Goal: Task Accomplishment & Management: Complete application form

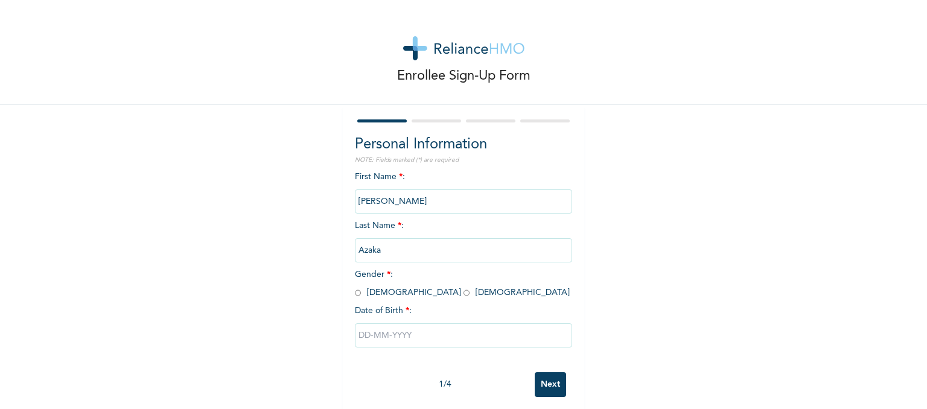
click at [463, 293] on input "radio" at bounding box center [466, 292] width 6 height 11
radio input "true"
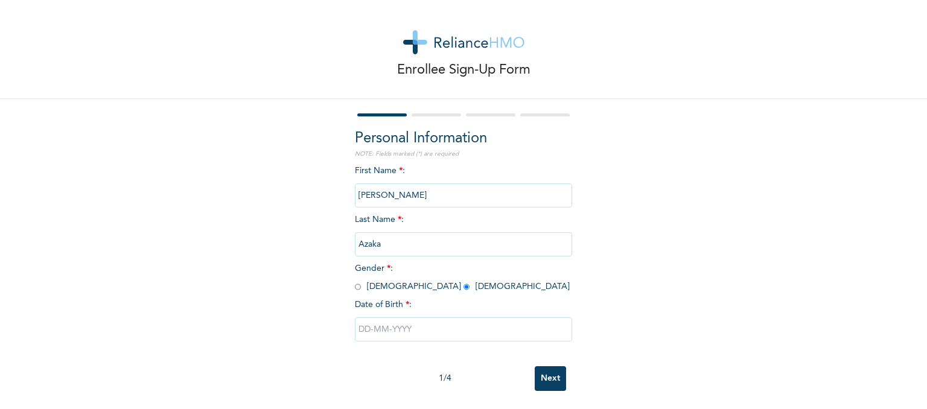
scroll to position [15, 0]
click at [432, 322] on input "text" at bounding box center [463, 329] width 217 height 24
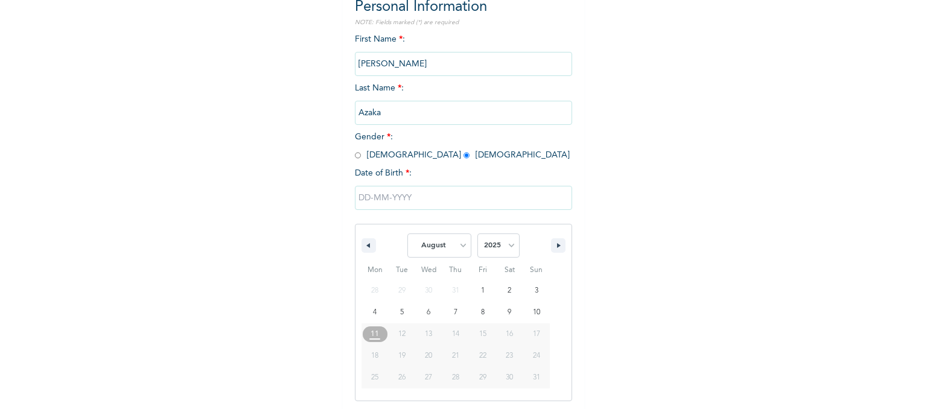
scroll to position [139, 0]
click at [453, 244] on select "January February March April May June July August September October November De…" at bounding box center [439, 244] width 64 height 24
select select "1"
click at [407, 232] on select "January February March April May June July August September October November De…" at bounding box center [439, 244] width 64 height 24
type input "[DATE]"
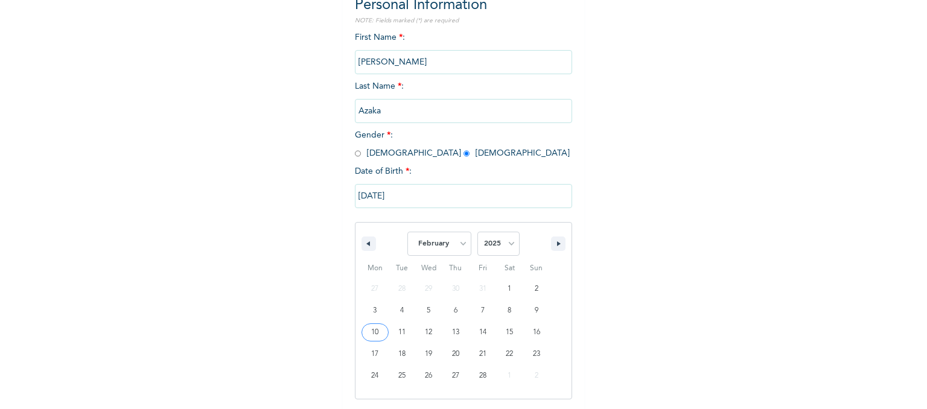
scroll to position [15, 0]
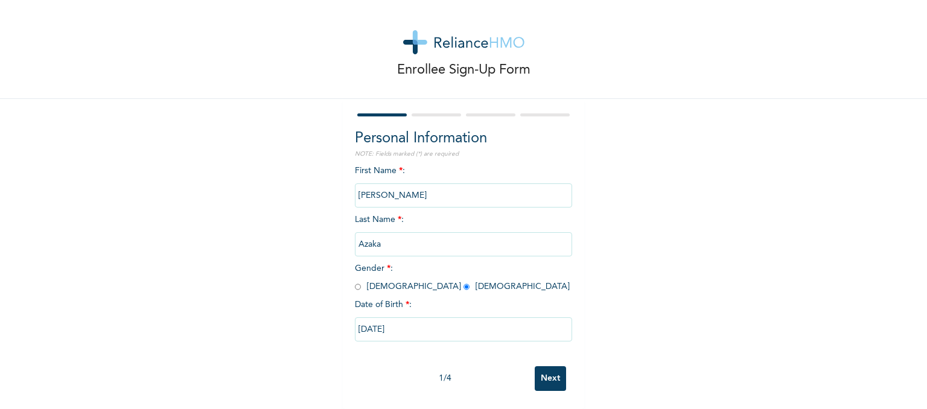
click at [407, 321] on input "[DATE]" at bounding box center [463, 329] width 217 height 24
select select "1"
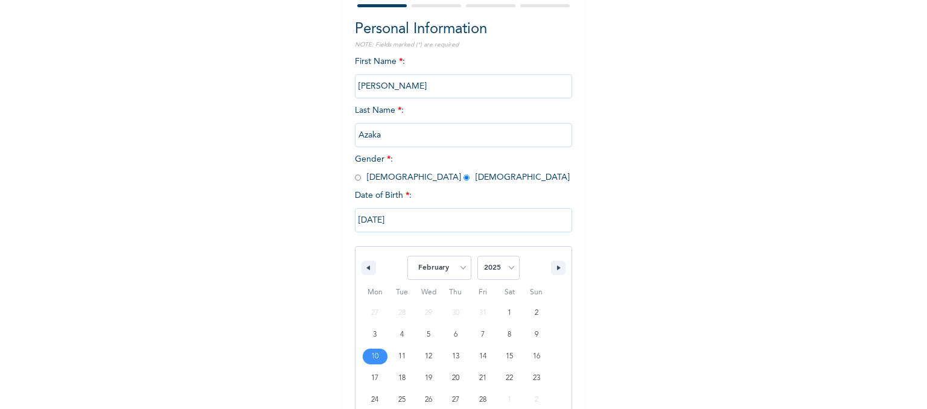
scroll to position [139, 0]
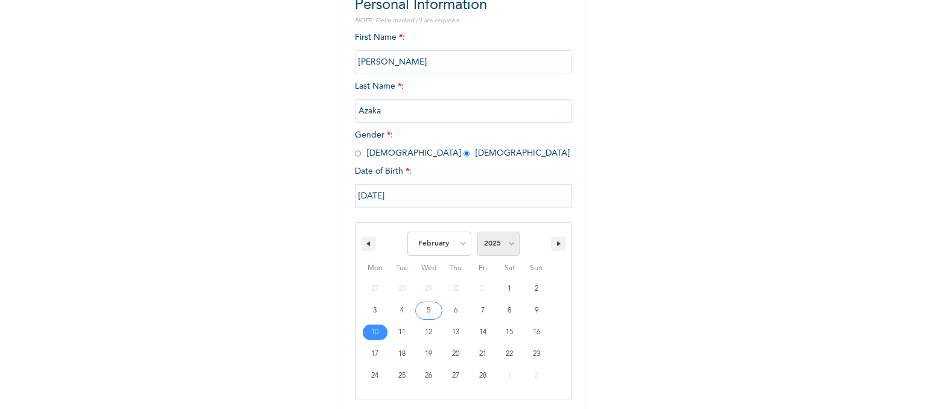
click at [508, 241] on select "2025 2024 2023 2022 2021 2020 2019 2018 2017 2016 2015 2014 2013 2012 2011 2010…" at bounding box center [498, 244] width 42 height 24
select select "1988"
click at [477, 232] on select "2025 2024 2023 2022 2021 2020 2019 2018 2017 2016 2015 2014 2013 2012 2011 2010…" at bounding box center [498, 244] width 42 height 24
type input "[DATE]"
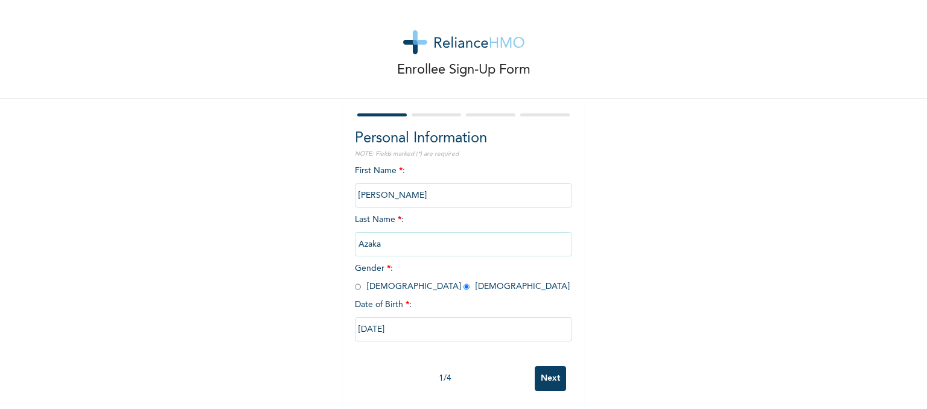
scroll to position [15, 0]
click at [370, 322] on input "[DATE]" at bounding box center [463, 329] width 217 height 24
select select "1"
select select "1988"
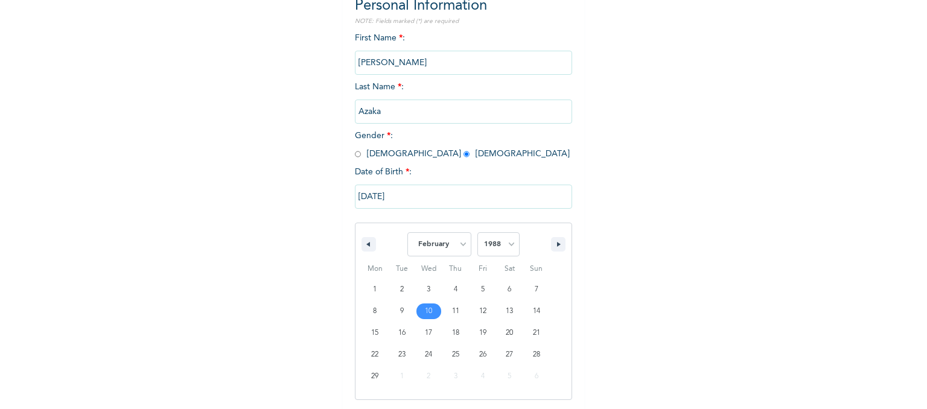
scroll to position [139, 0]
click at [705, 240] on div "Enrollee Sign-Up Form Personal Information NOTE: Fields marked (*) are required…" at bounding box center [463, 161] width 927 height 600
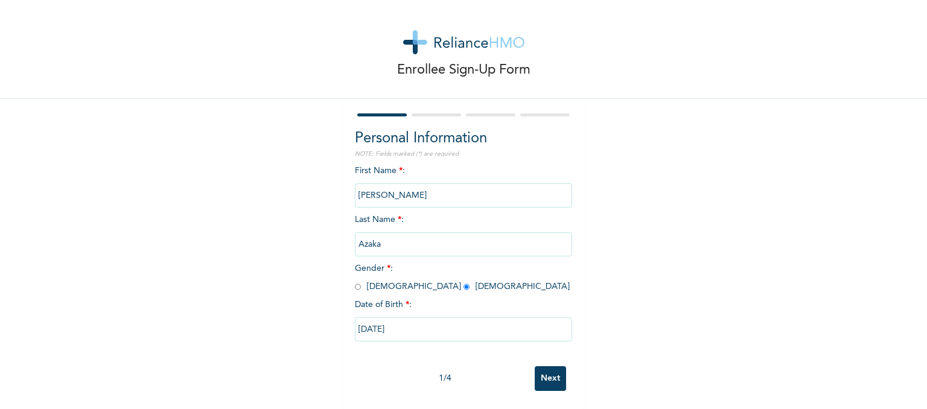
click at [544, 372] on input "Next" at bounding box center [550, 378] width 31 height 25
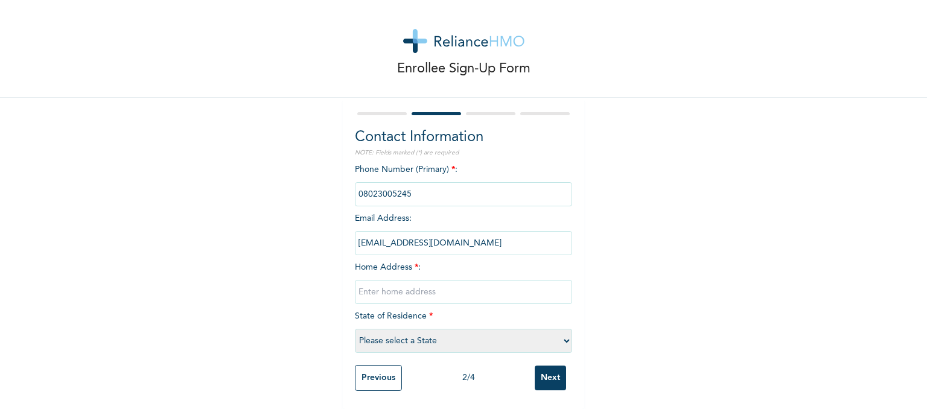
click at [435, 285] on input "text" at bounding box center [463, 292] width 217 height 24
type input "17, Anifowhose, [GEOGRAPHIC_DATA], [GEOGRAPHIC_DATA]"
click at [431, 330] on select "Please select a State [PERSON_NAME] (FCT) [PERSON_NAME] Ibom [GEOGRAPHIC_DATA] …" at bounding box center [463, 341] width 217 height 24
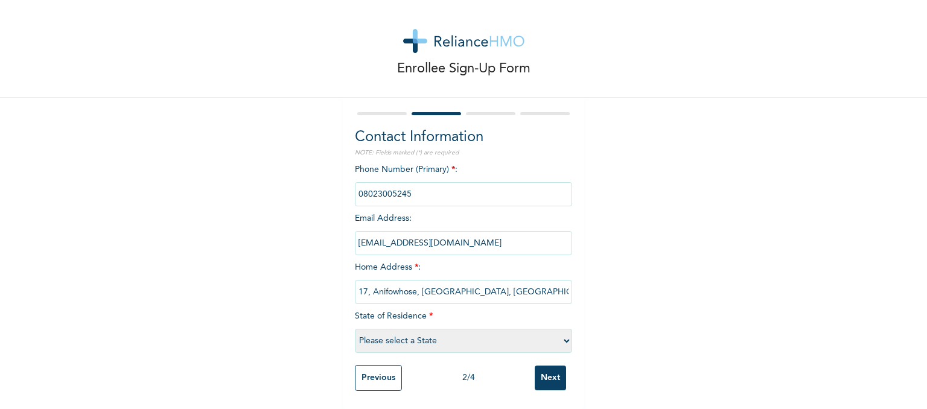
click at [450, 333] on select "Please select a State [PERSON_NAME] (FCT) [PERSON_NAME] Ibom [GEOGRAPHIC_DATA] …" at bounding box center [463, 341] width 217 height 24
select select "25"
click at [355, 329] on select "Please select a State [PERSON_NAME] (FCT) [PERSON_NAME] Ibom [GEOGRAPHIC_DATA] …" at bounding box center [463, 341] width 217 height 24
click at [637, 331] on div "Enrollee Sign-Up Form Contact Information NOTE: Fields marked (*) are required …" at bounding box center [463, 201] width 927 height 416
click at [410, 283] on input "17, Anifowhose, [GEOGRAPHIC_DATA], [GEOGRAPHIC_DATA]" at bounding box center [463, 292] width 217 height 24
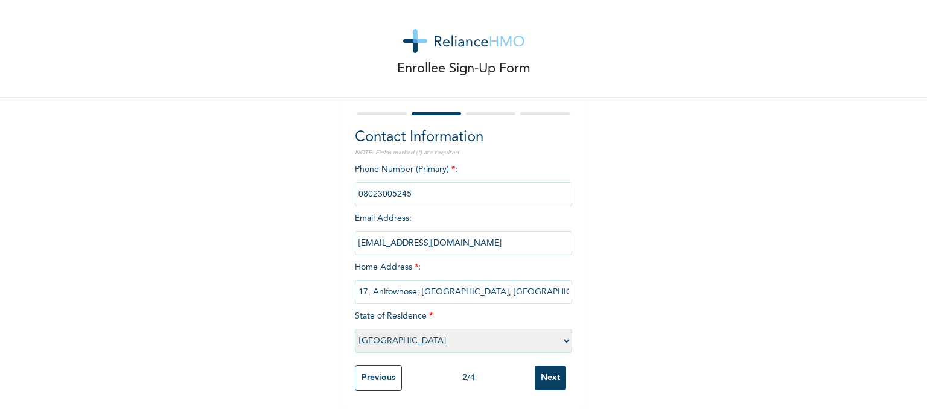
click at [410, 283] on input "17, Anifowhose, [GEOGRAPHIC_DATA], [GEOGRAPHIC_DATA]" at bounding box center [463, 292] width 217 height 24
click at [412, 282] on input "17, Anifowhose, [GEOGRAPHIC_DATA], [GEOGRAPHIC_DATA]" at bounding box center [463, 292] width 217 height 24
type input "[STREET_ADDRESS]"
click at [549, 366] on input "Next" at bounding box center [550, 378] width 31 height 25
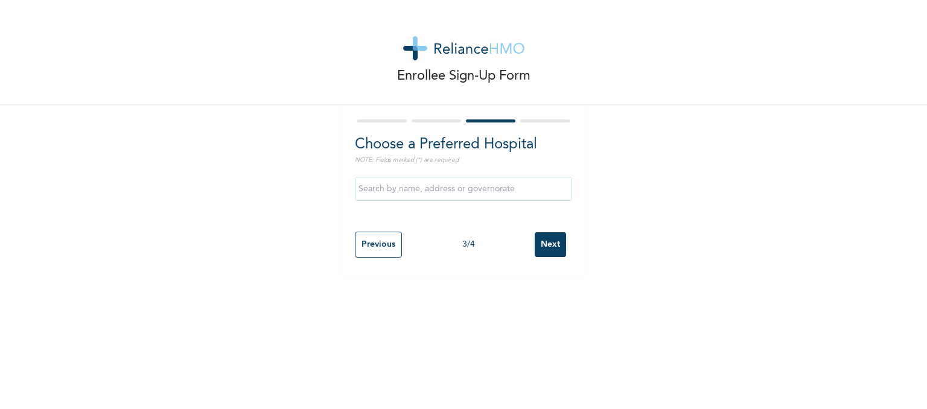
scroll to position [0, 0]
click at [550, 243] on input "Next" at bounding box center [550, 244] width 31 height 25
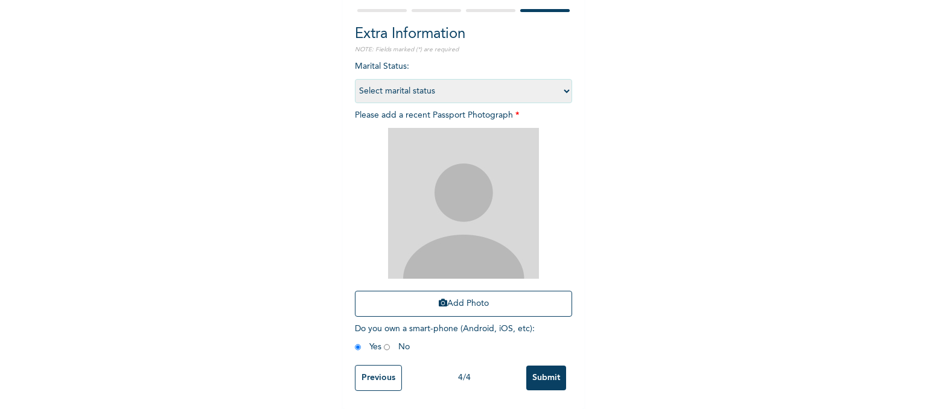
scroll to position [119, 0]
click at [470, 294] on button "Add Photo" at bounding box center [463, 304] width 217 height 26
click at [474, 193] on img at bounding box center [463, 203] width 151 height 151
click at [468, 293] on button "Add Photo" at bounding box center [463, 304] width 217 height 26
click at [467, 293] on button "Add Photo" at bounding box center [463, 304] width 217 height 26
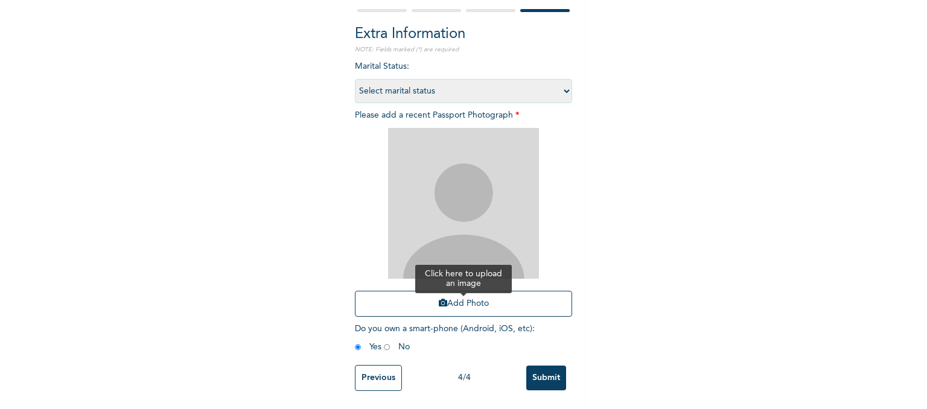
click at [471, 298] on button "Add Photo" at bounding box center [463, 304] width 217 height 26
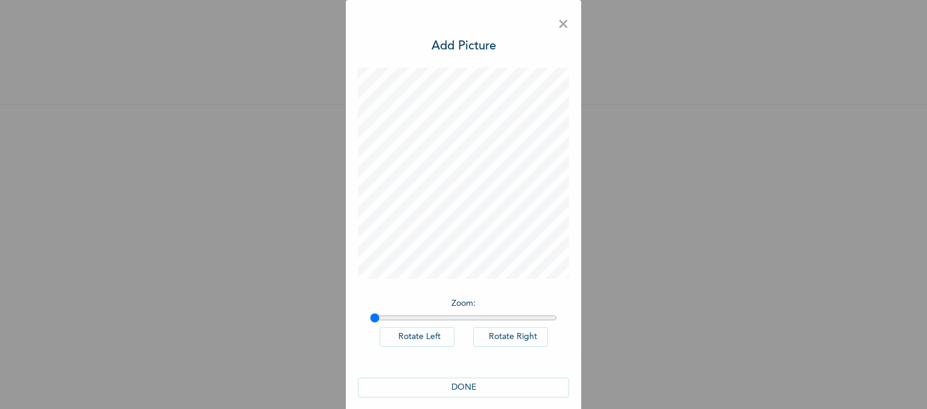
scroll to position [0, 0]
click at [460, 383] on button "DONE" at bounding box center [463, 388] width 211 height 20
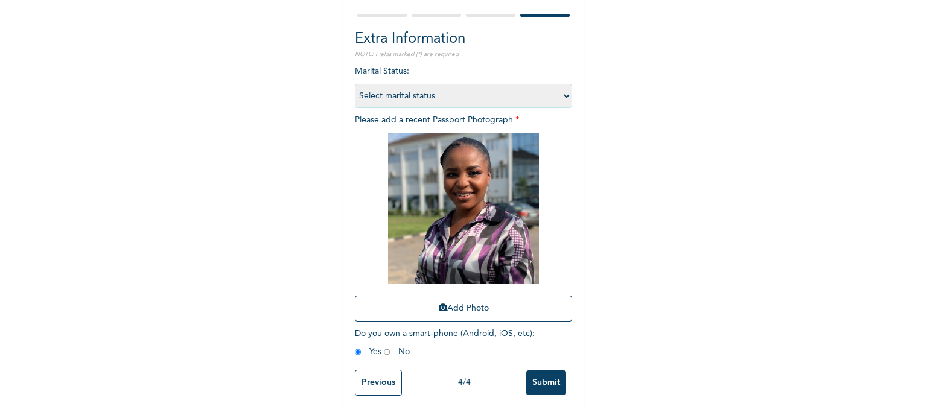
scroll to position [119, 0]
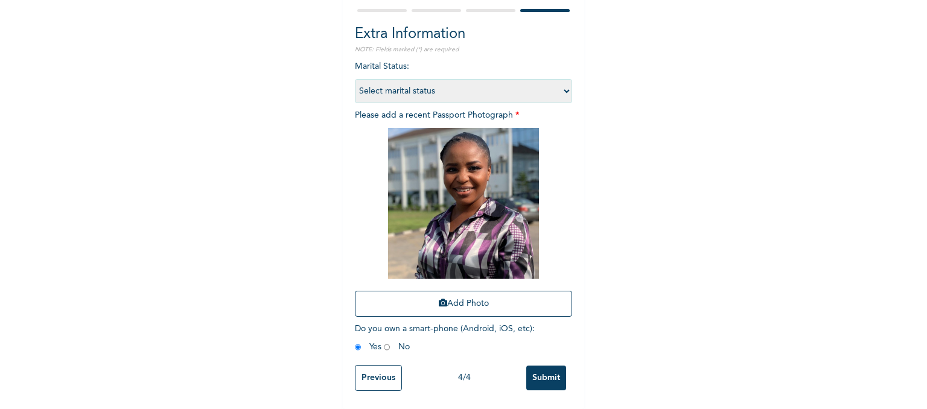
click at [562, 85] on select "Select marital status [DEMOGRAPHIC_DATA] Married [DEMOGRAPHIC_DATA] Widow/[DEMO…" at bounding box center [463, 91] width 217 height 24
select select "2"
click at [355, 79] on select "Select marital status [DEMOGRAPHIC_DATA] Married [DEMOGRAPHIC_DATA] Widow/[DEMO…" at bounding box center [463, 91] width 217 height 24
click at [536, 368] on input "Submit" at bounding box center [546, 378] width 40 height 25
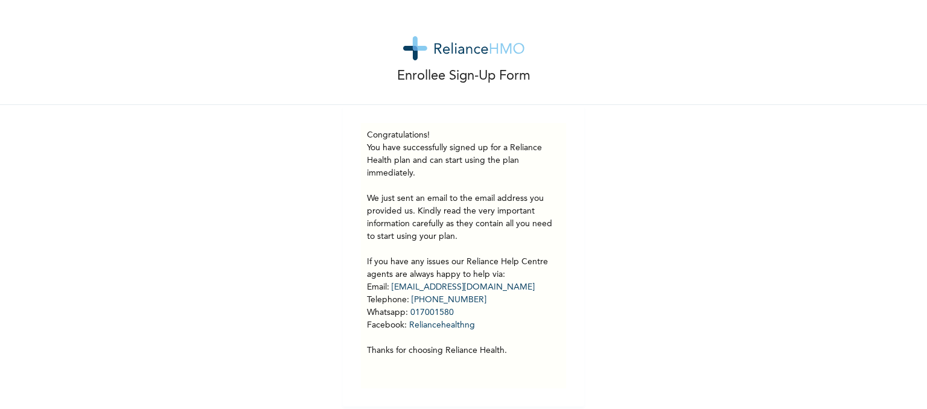
scroll to position [0, 0]
